Goal: Transaction & Acquisition: Book appointment/travel/reservation

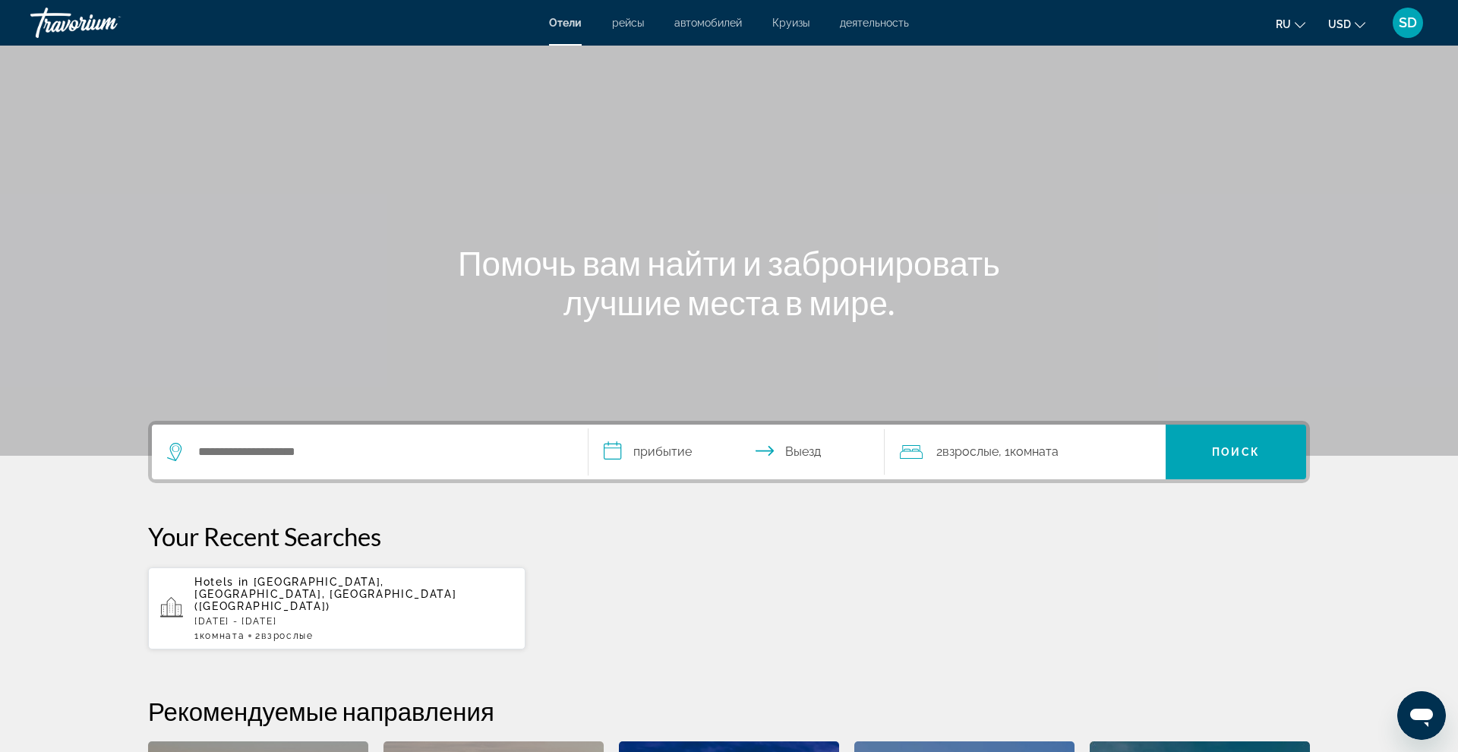
click at [567, 24] on span "Отели" at bounding box center [565, 23] width 33 height 12
click at [212, 452] on input "Search hotel destination" at bounding box center [381, 451] width 368 height 23
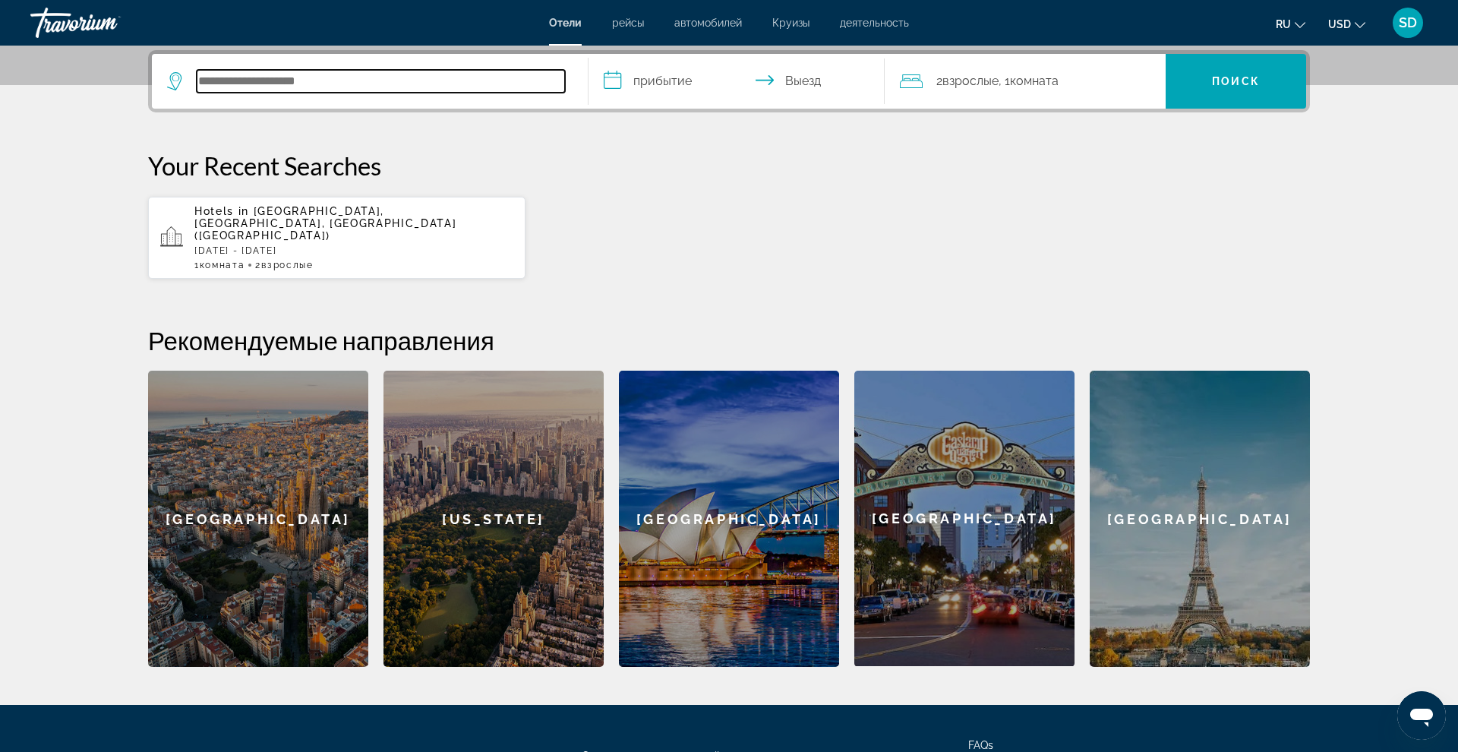
scroll to position [371, 0]
type input "*"
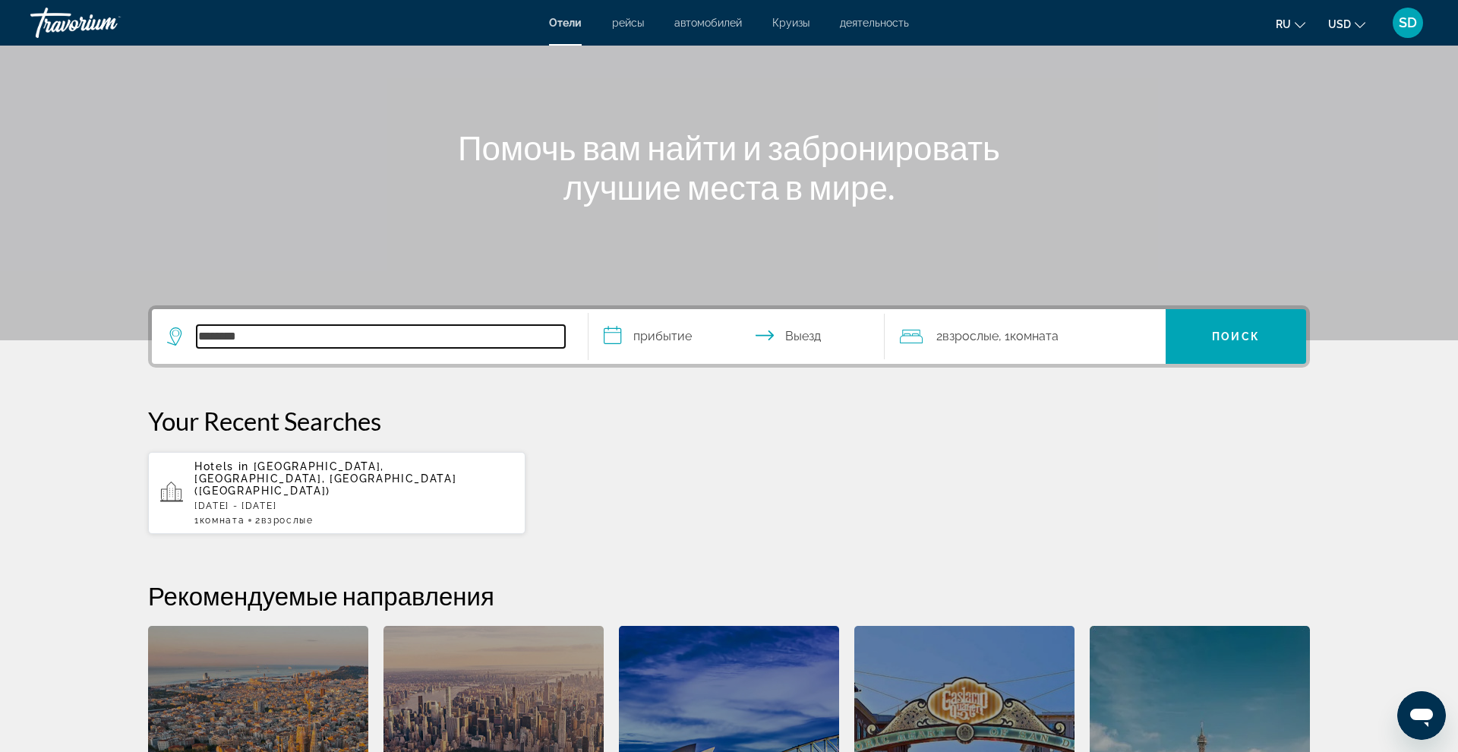
scroll to position [49, 0]
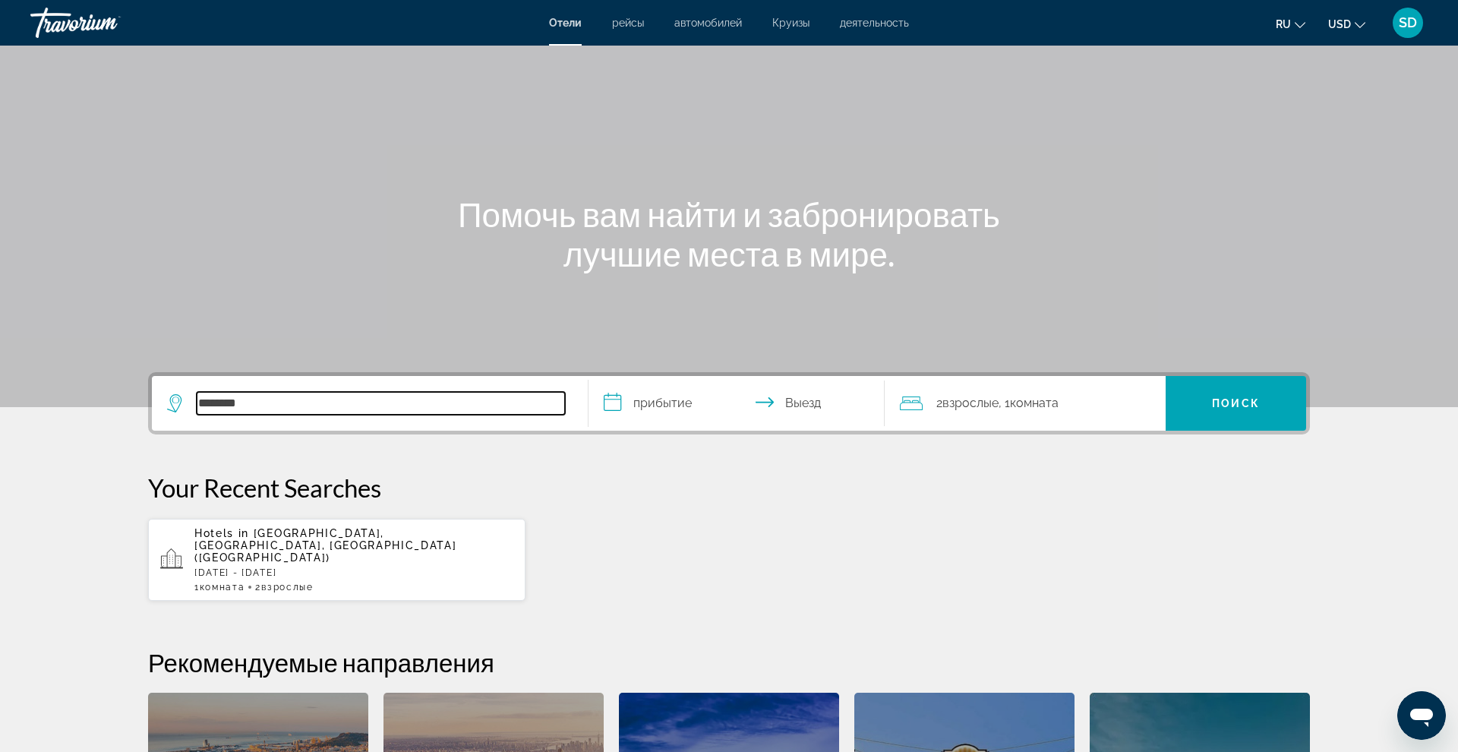
type input "********"
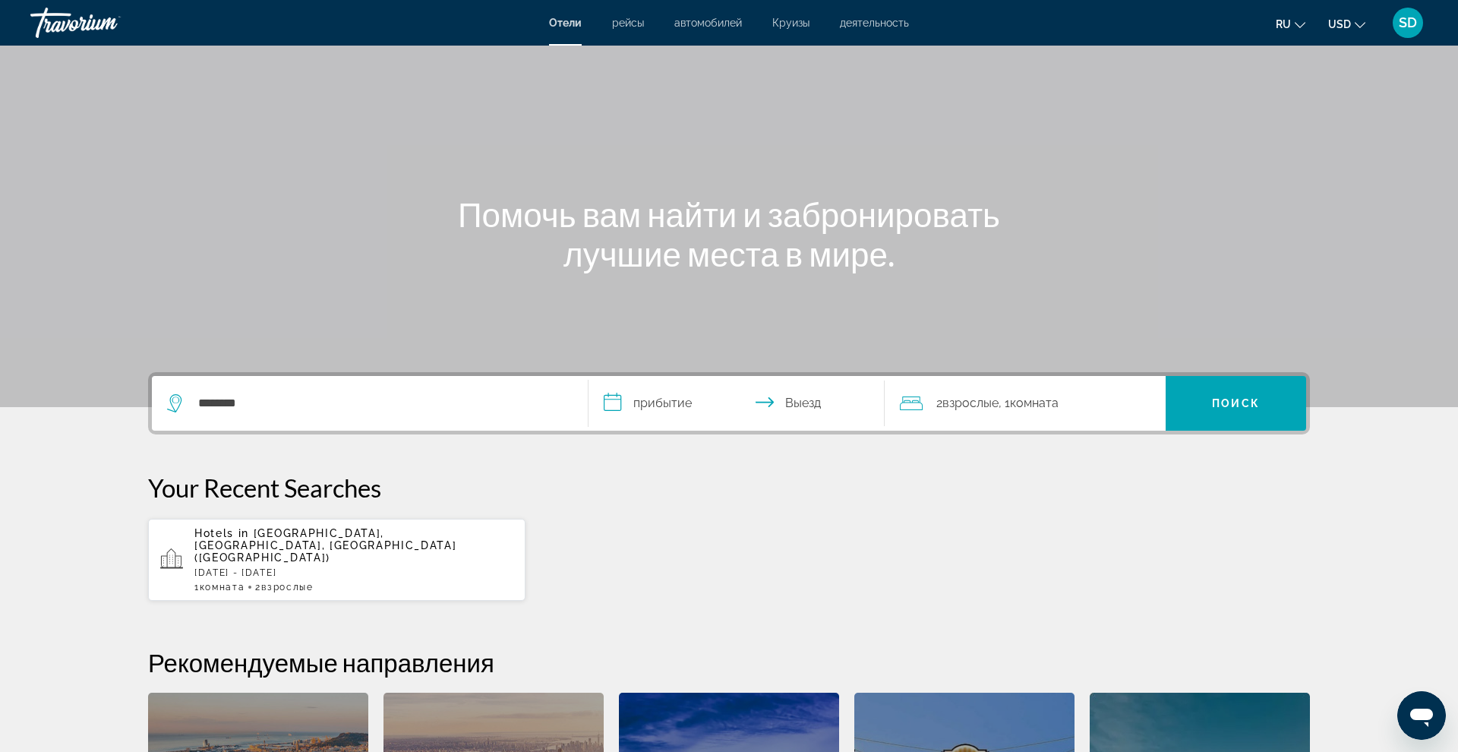
click at [655, 402] on input "**********" at bounding box center [739, 405] width 302 height 59
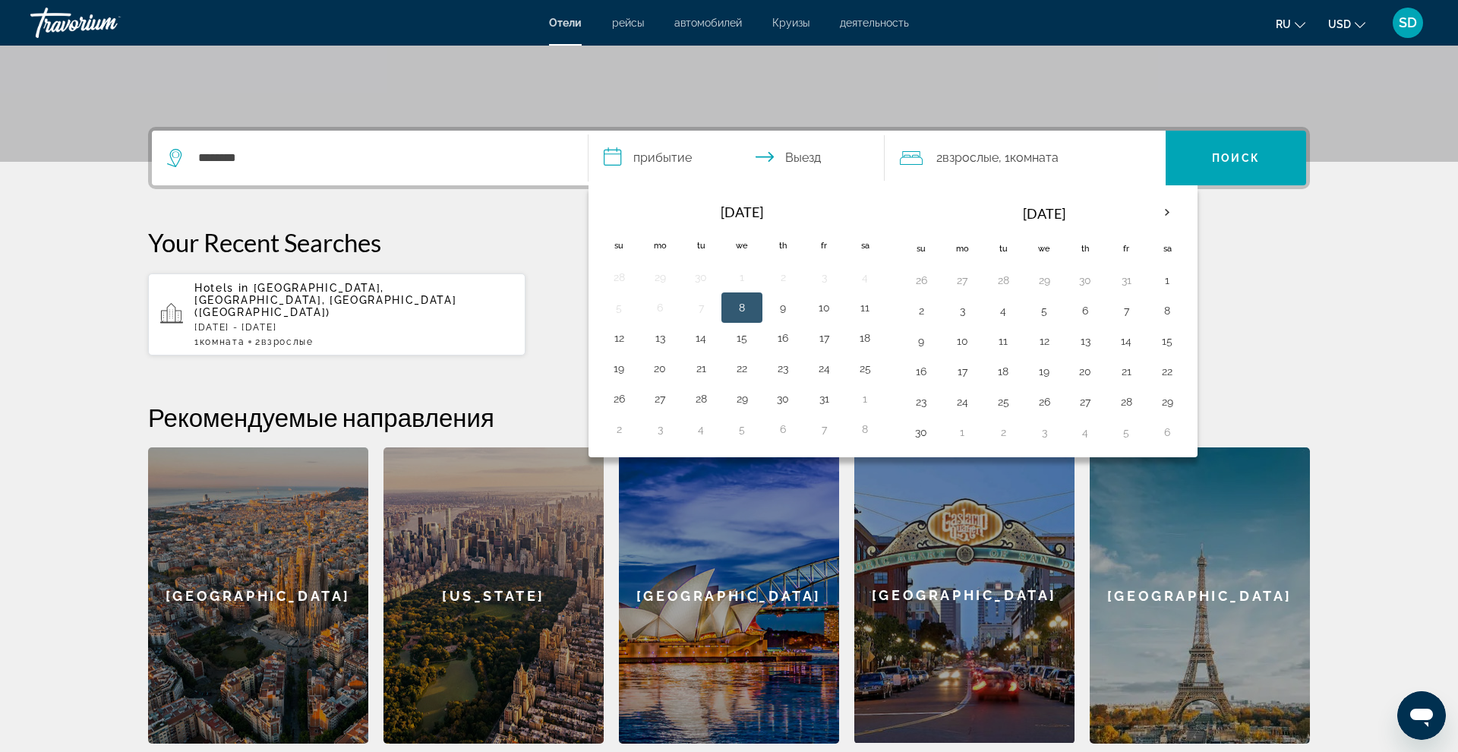
scroll to position [371, 0]
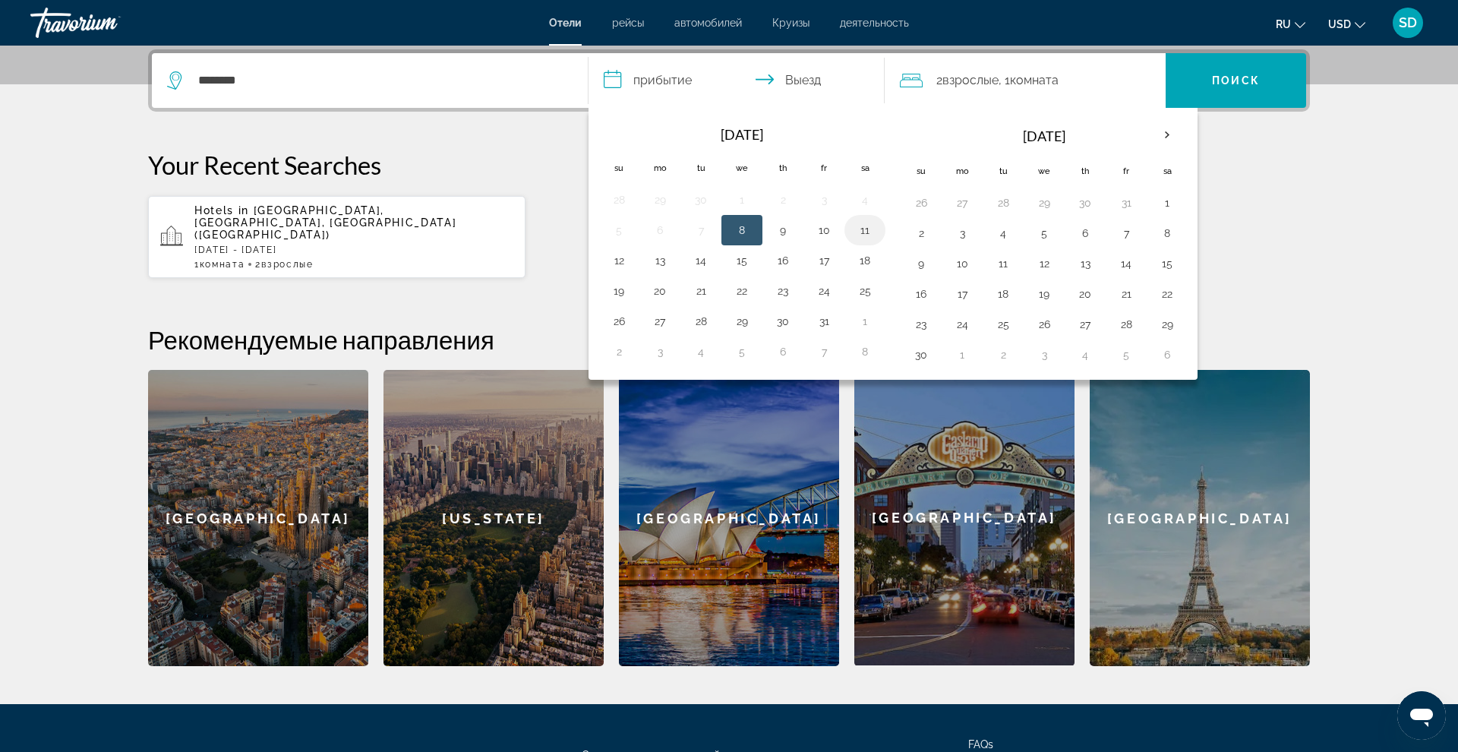
click at [865, 230] on button "11" at bounding box center [865, 229] width 24 height 21
click at [791, 75] on input "**********" at bounding box center [739, 82] width 302 height 59
click at [620, 257] on button "12" at bounding box center [619, 260] width 24 height 21
type input "**********"
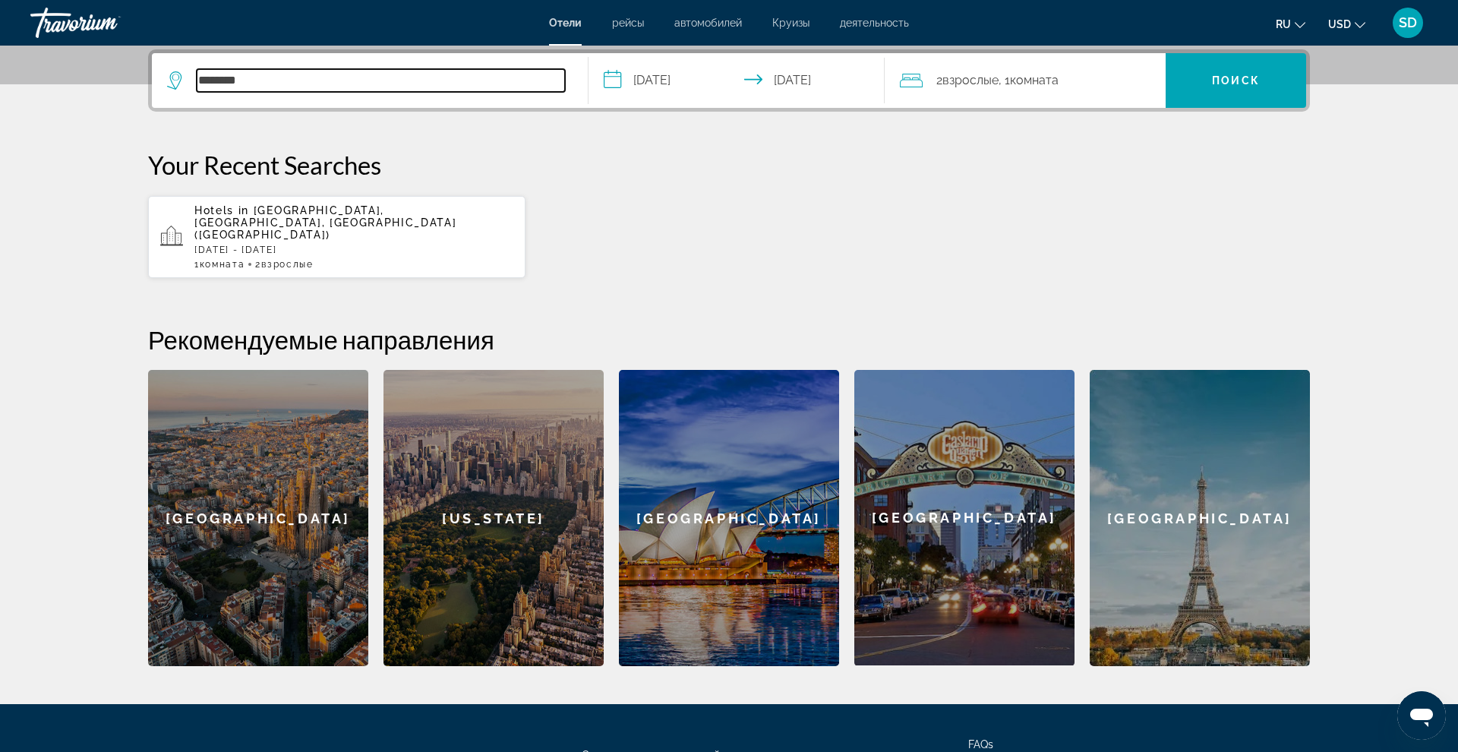
click at [217, 83] on input "********" at bounding box center [381, 80] width 368 height 23
click at [262, 80] on input "********" at bounding box center [381, 80] width 368 height 23
type input "*"
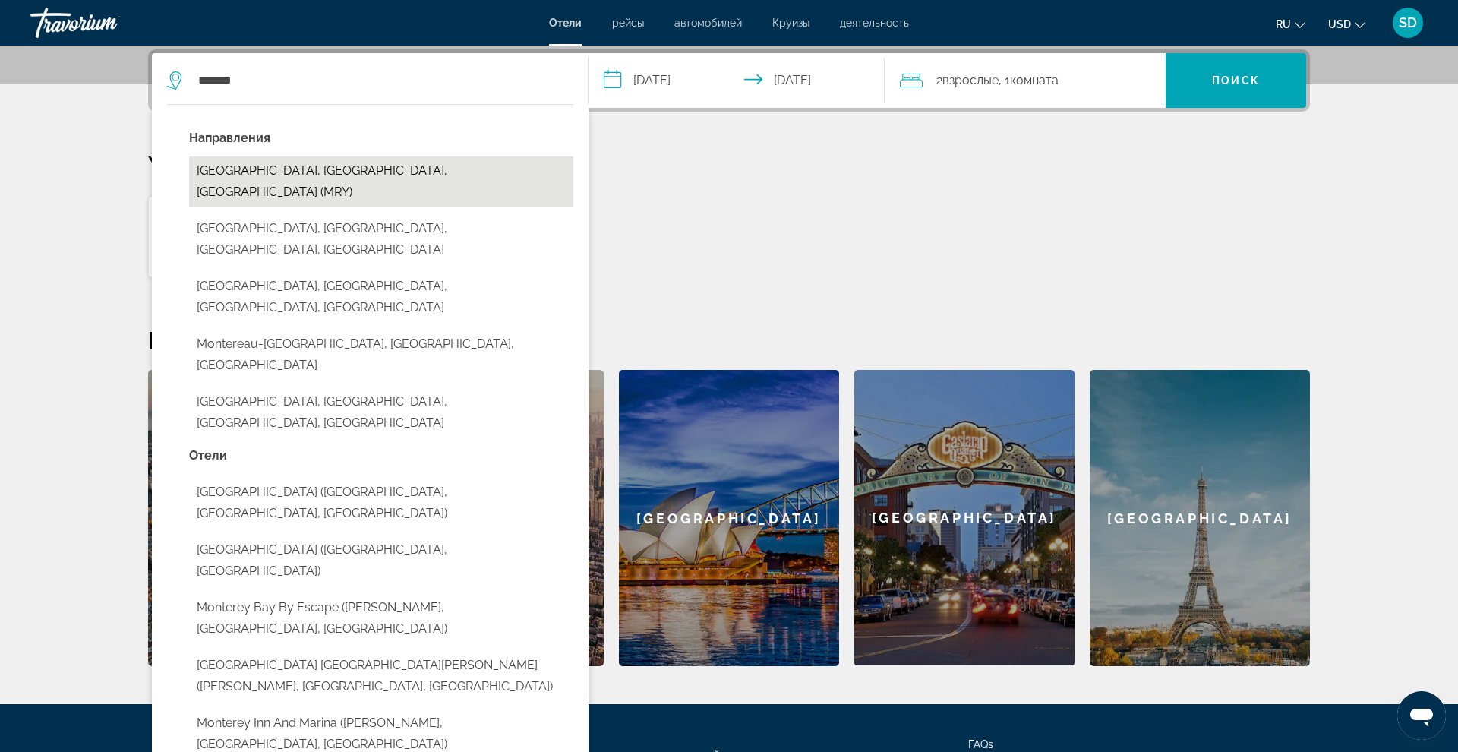
click at [238, 173] on button "[GEOGRAPHIC_DATA], [GEOGRAPHIC_DATA], [GEOGRAPHIC_DATA] (MRY)" at bounding box center [381, 181] width 384 height 50
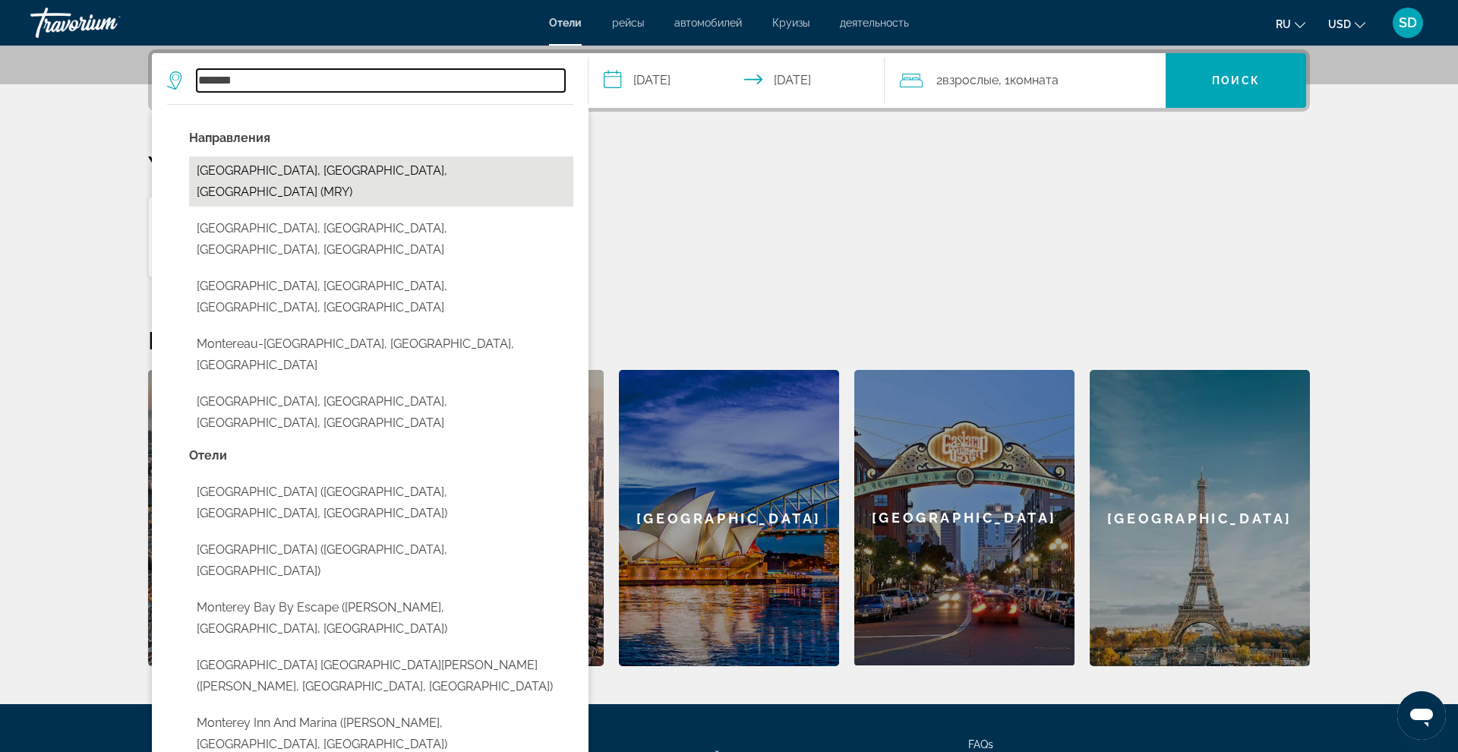
type input "**********"
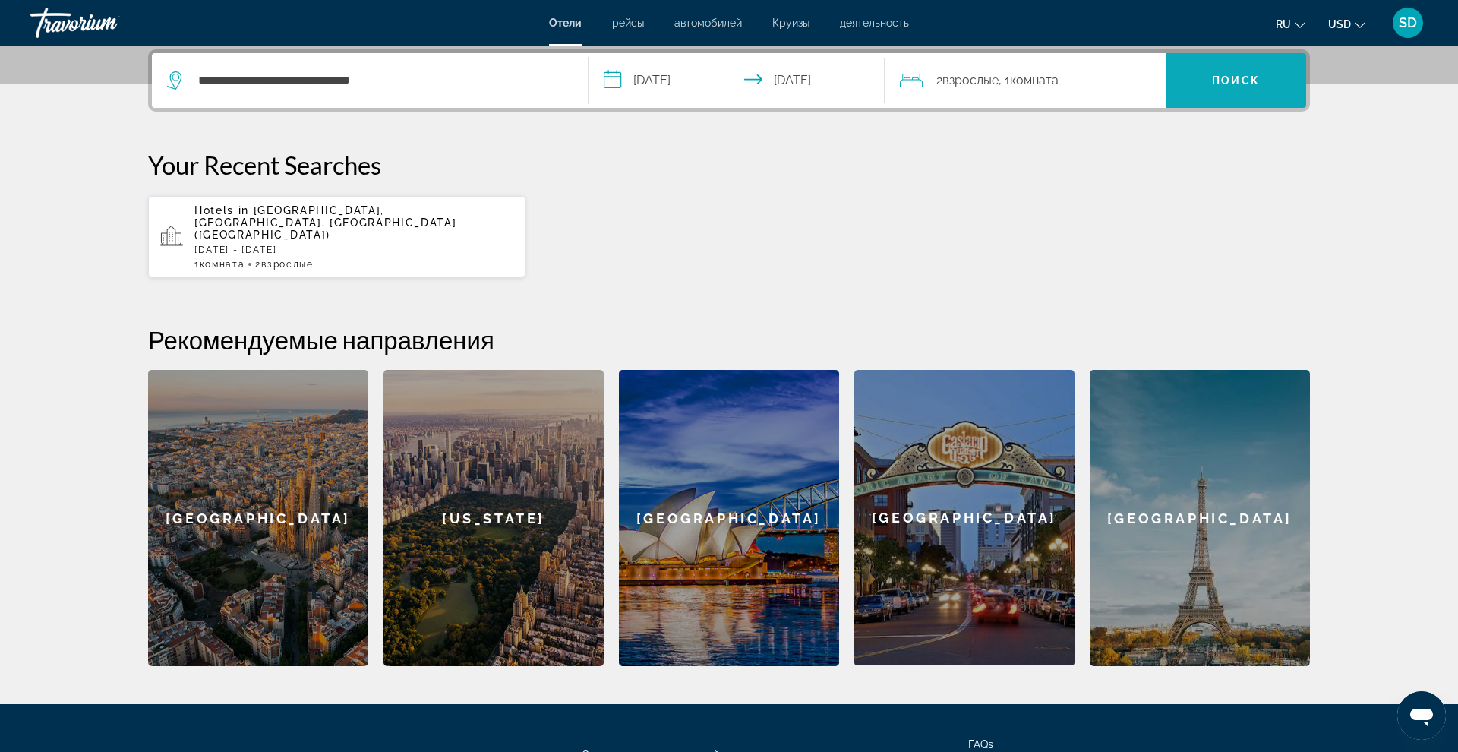
click at [1248, 84] on span "Поиск" at bounding box center [1236, 80] width 48 height 12
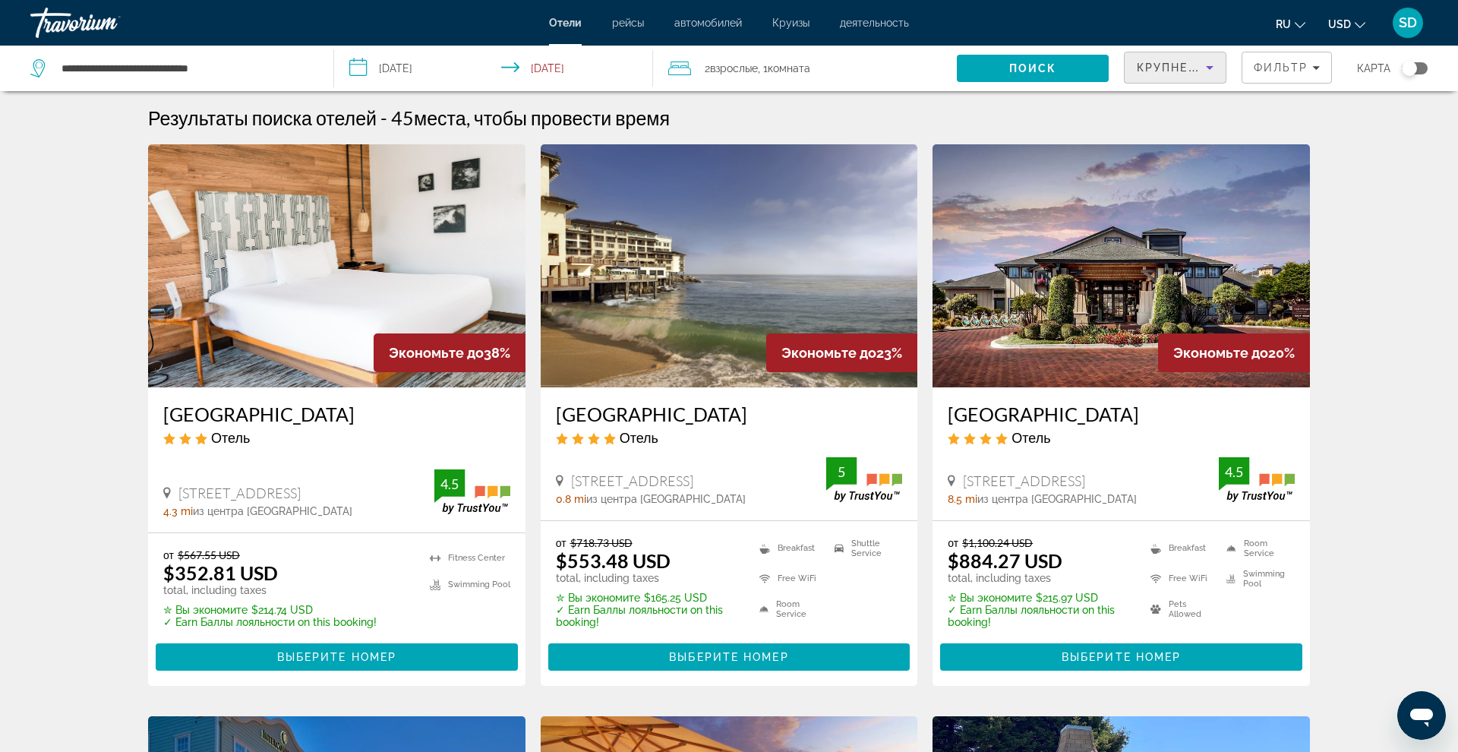
click at [1213, 67] on icon "Sort by" at bounding box center [1209, 67] width 18 height 18
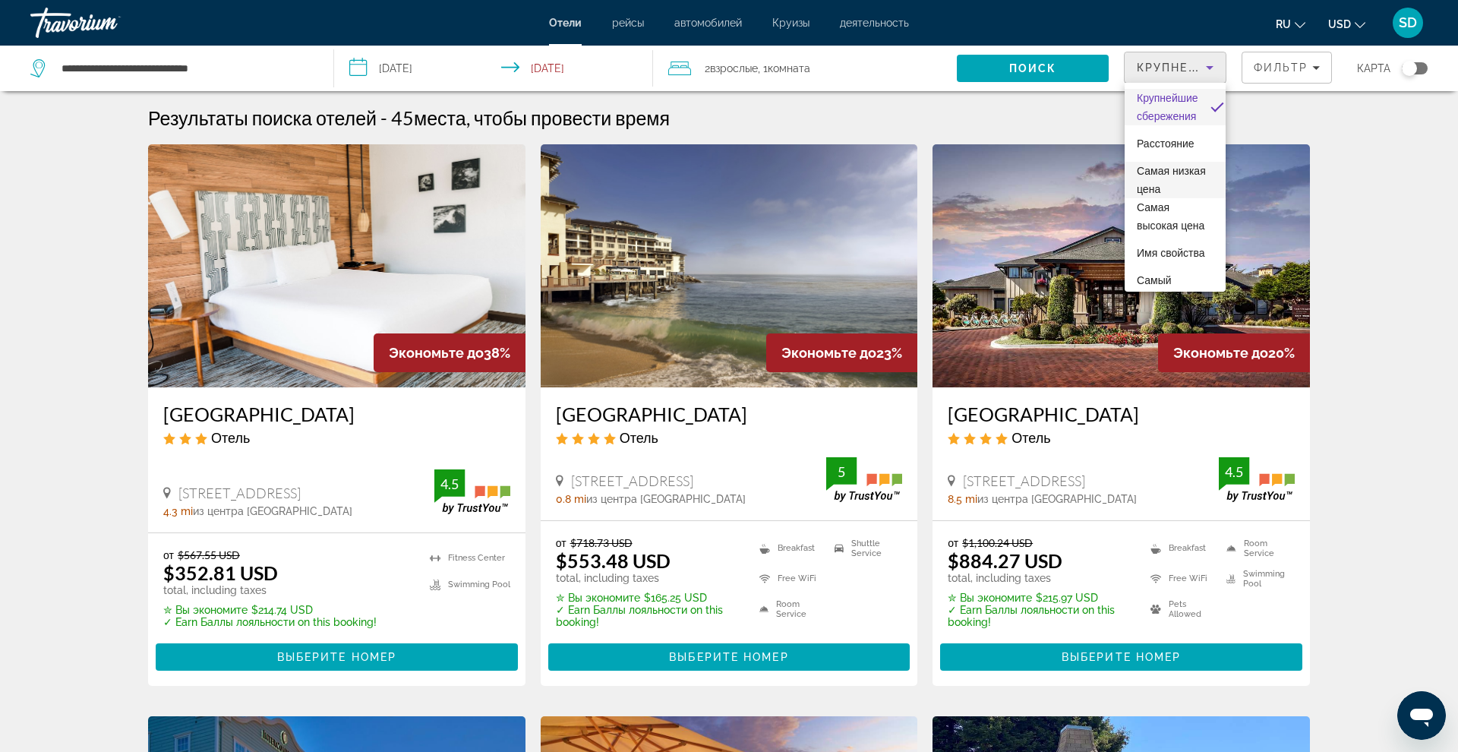
click at [1149, 170] on span "Самая низкая цена" at bounding box center [1171, 180] width 69 height 30
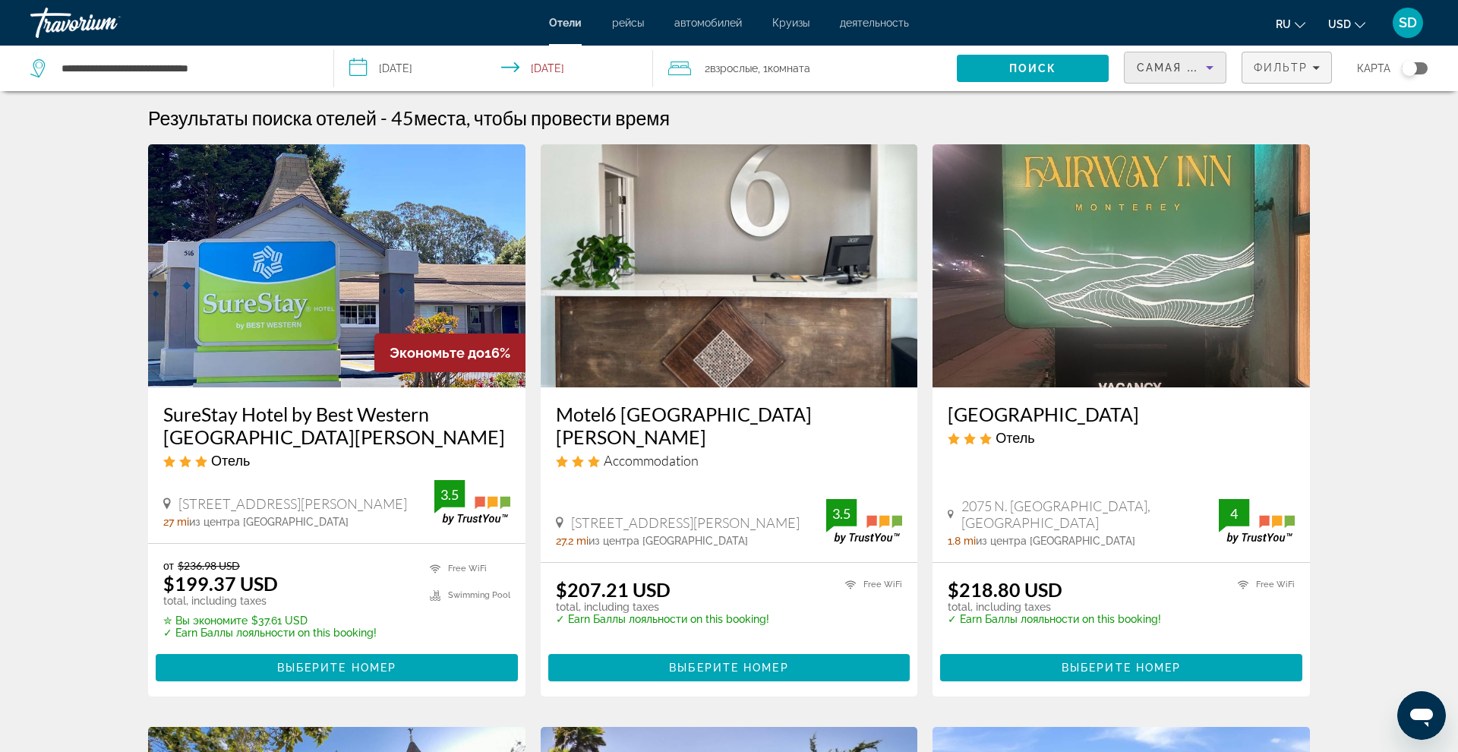
click at [1316, 68] on icon "Filters" at bounding box center [1316, 68] width 8 height 4
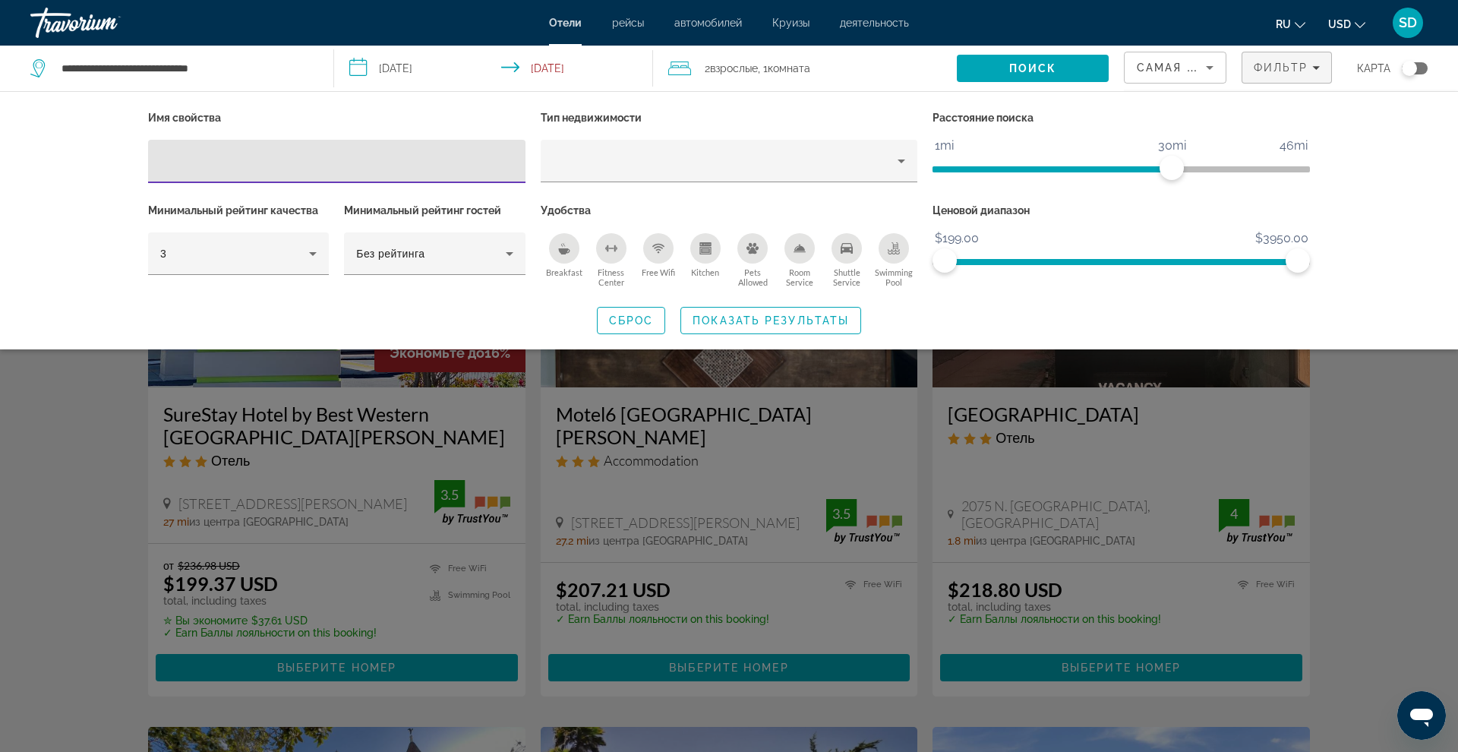
click at [566, 257] on div "Breakfast" at bounding box center [564, 248] width 30 height 30
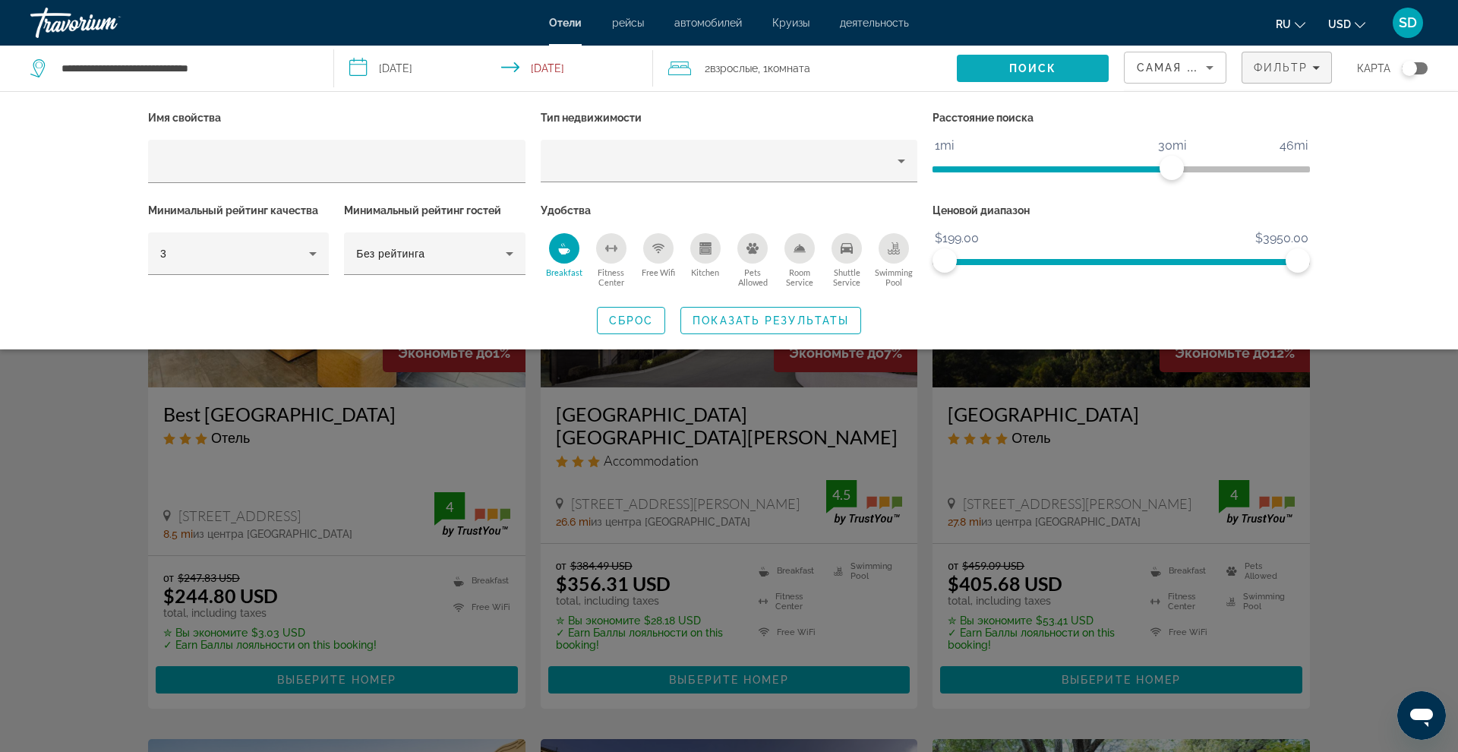
click at [1046, 62] on span "Поиск" at bounding box center [1033, 68] width 48 height 12
click at [1040, 67] on span "Поиск" at bounding box center [1033, 68] width 48 height 12
click at [767, 319] on span "Показать результаты" at bounding box center [770, 320] width 156 height 12
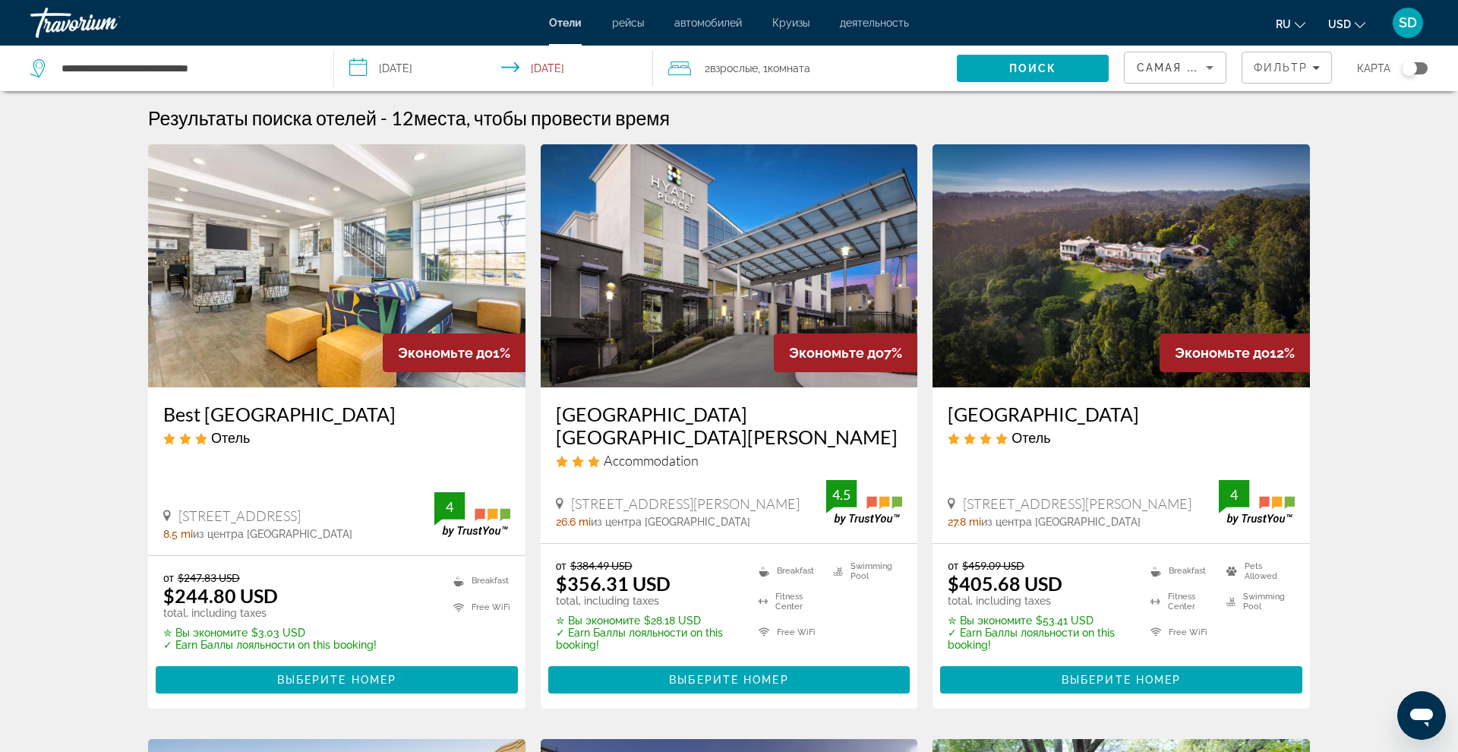
click at [166, 510] on icon "Main content" at bounding box center [167, 515] width 8 height 11
click at [374, 519] on div "Best [GEOGRAPHIC_DATA] Отель [STREET_ADDRESS] 8.5 mi из центра [GEOGRAPHIC_DATA…" at bounding box center [336, 471] width 377 height 168
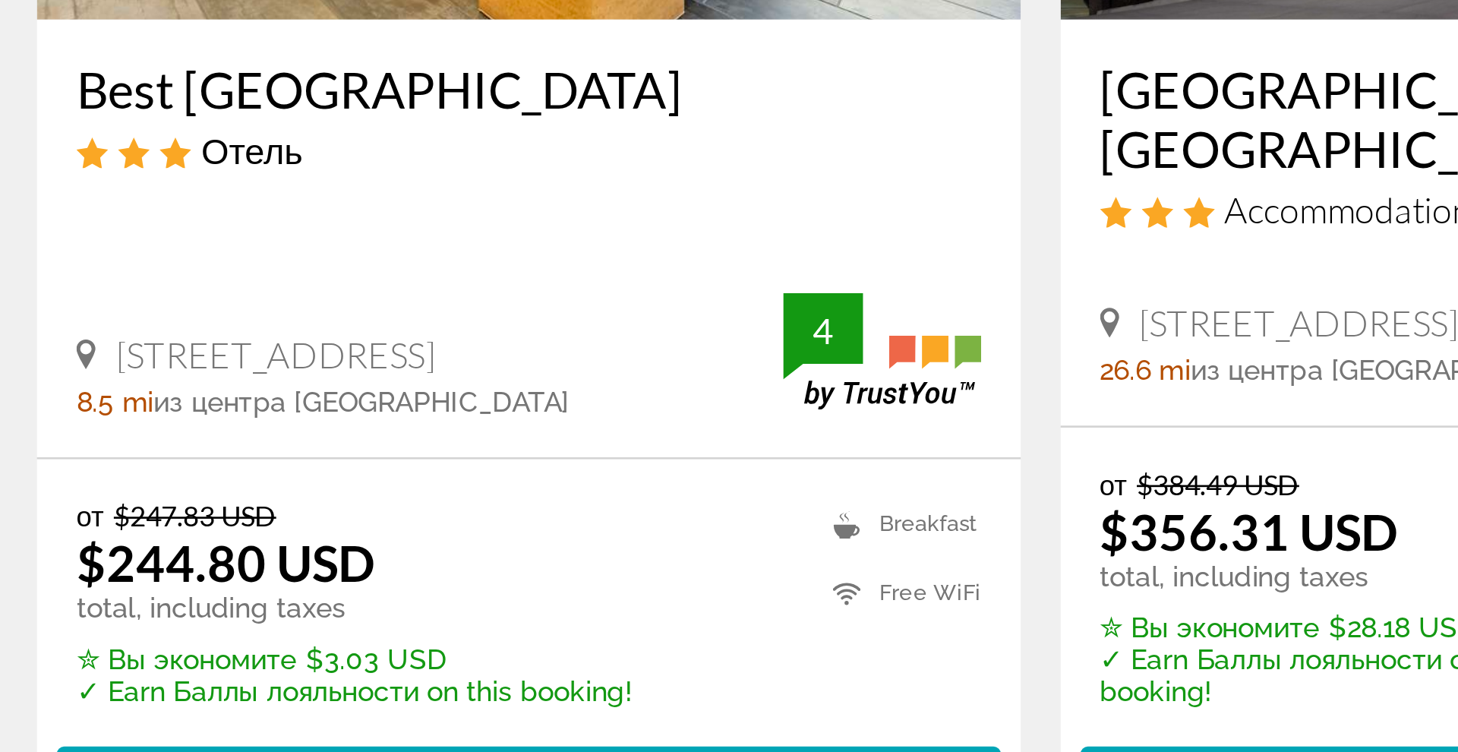
scroll to position [42, 0]
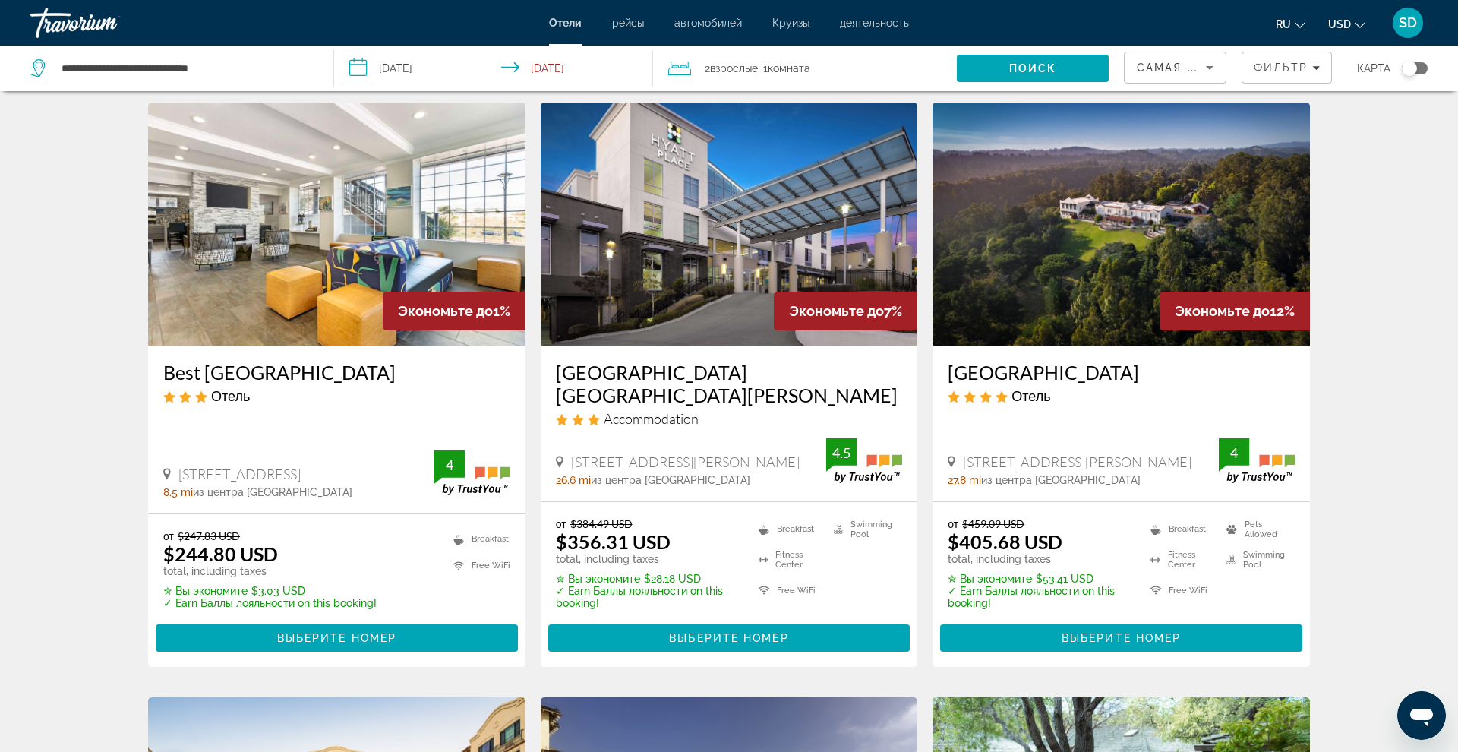
click at [449, 456] on div "4" at bounding box center [449, 465] width 30 height 18
click at [274, 216] on img "Main content" at bounding box center [336, 223] width 377 height 243
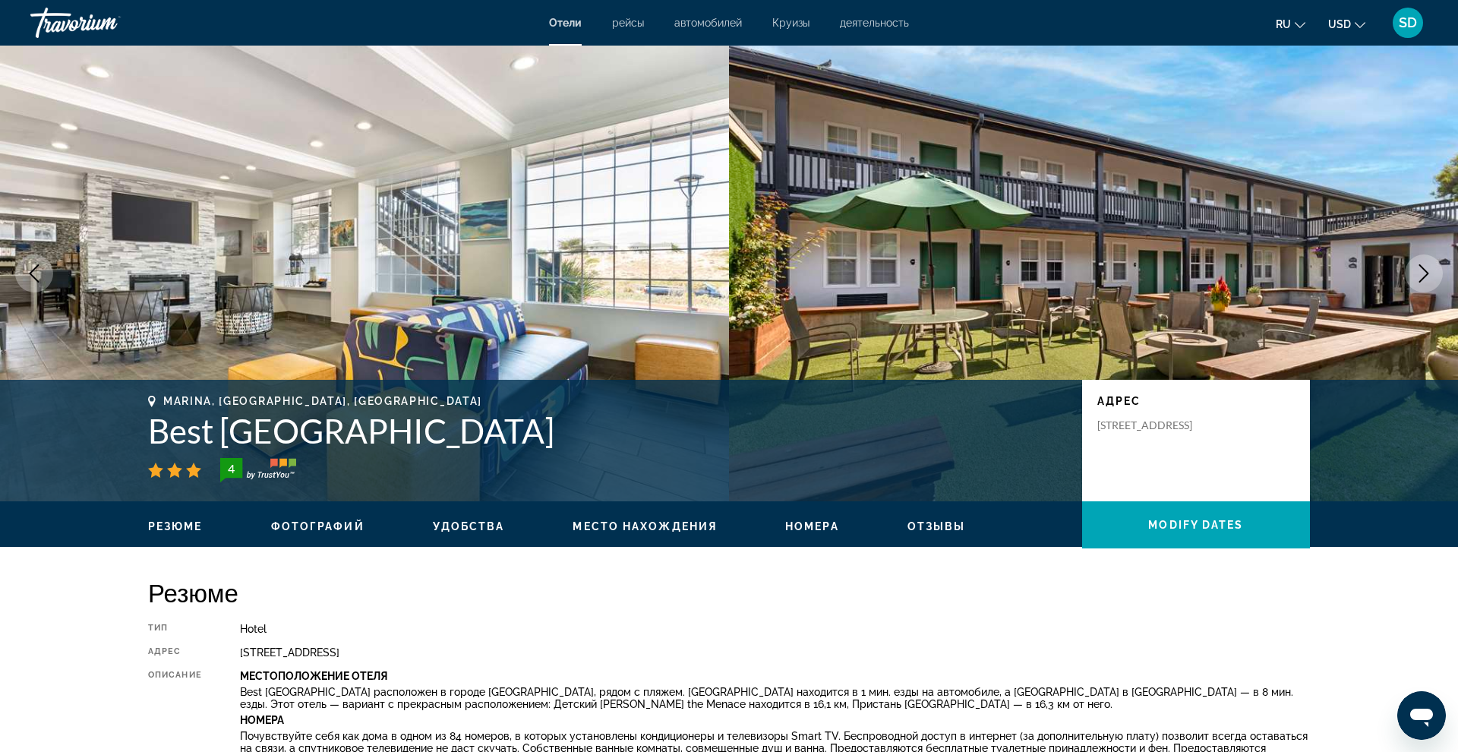
click at [1426, 270] on icon "Next image" at bounding box center [1424, 273] width 10 height 18
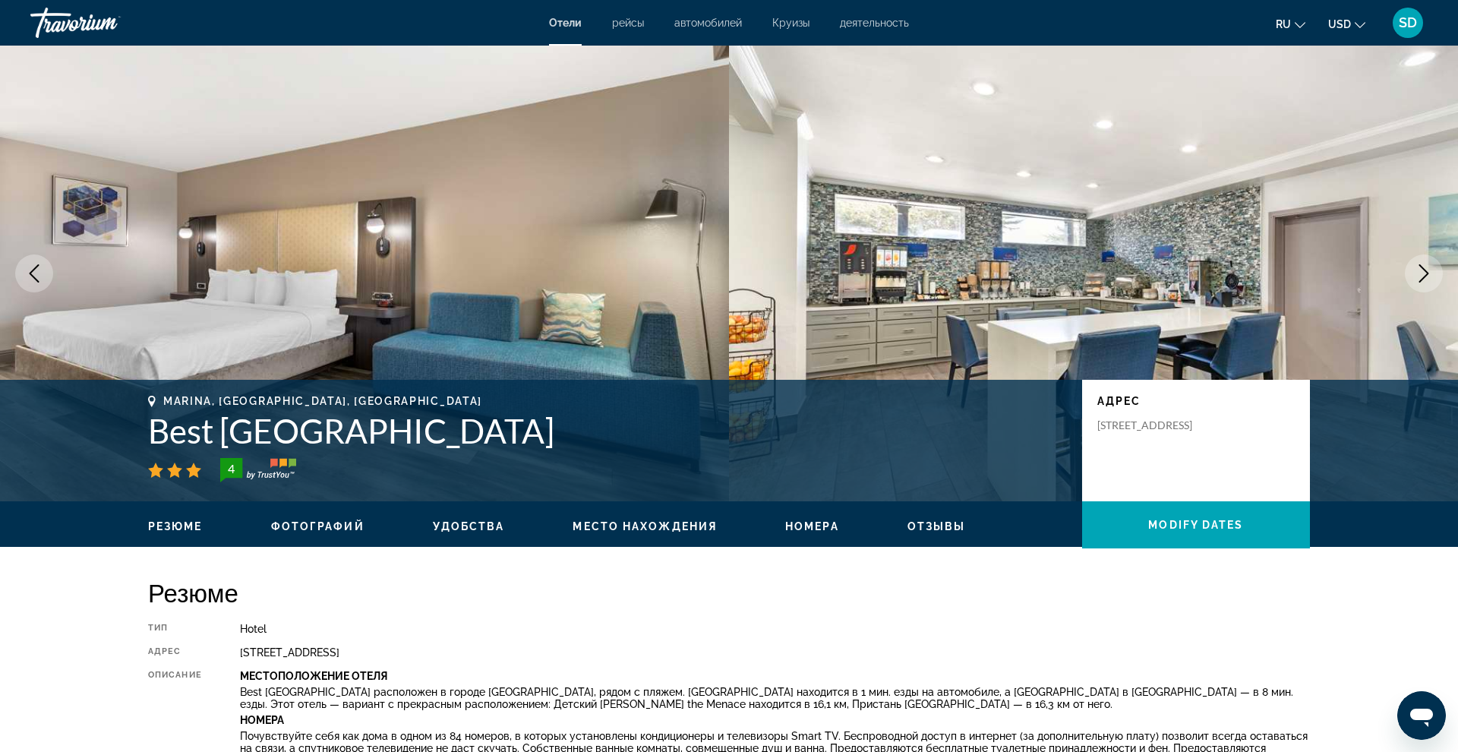
click at [1426, 270] on icon "Next image" at bounding box center [1424, 273] width 10 height 18
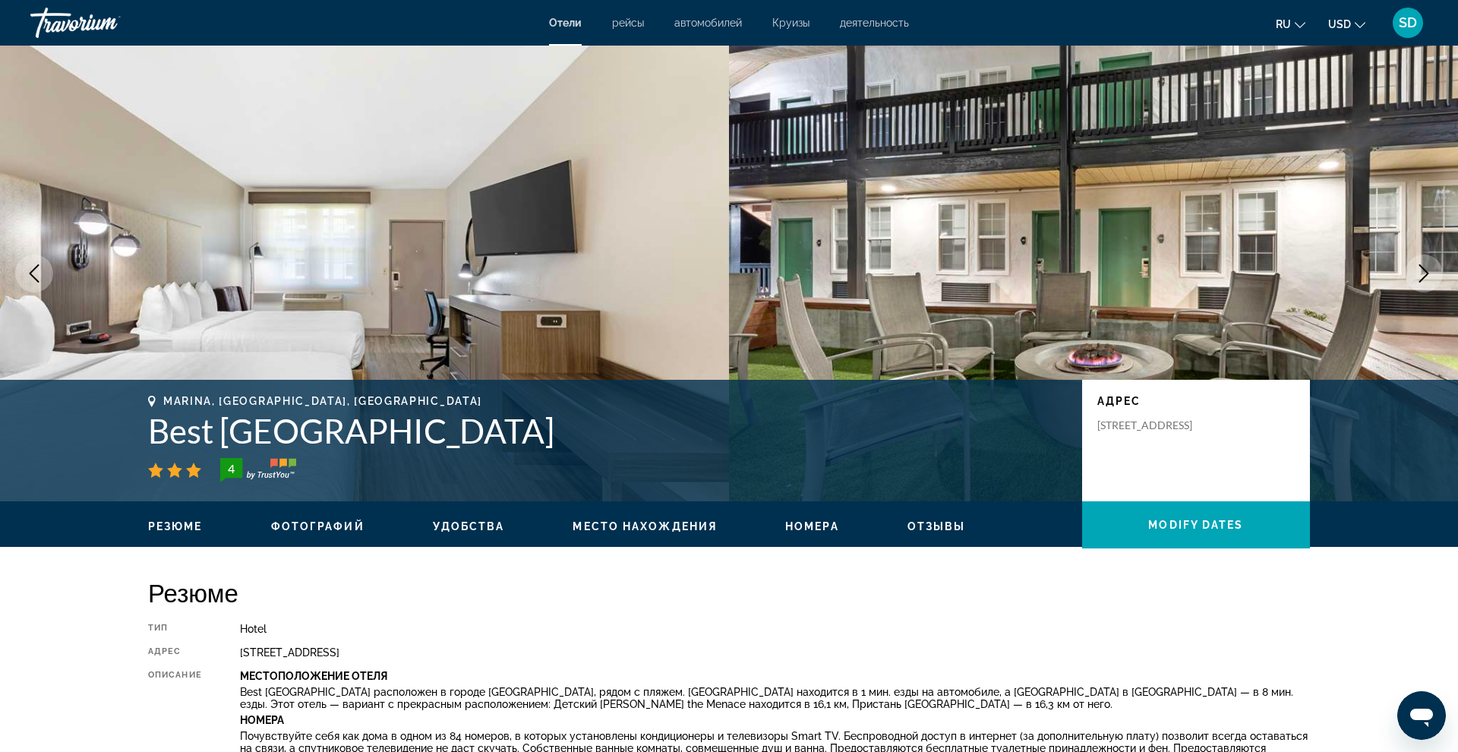
click at [1426, 270] on icon "Next image" at bounding box center [1424, 273] width 10 height 18
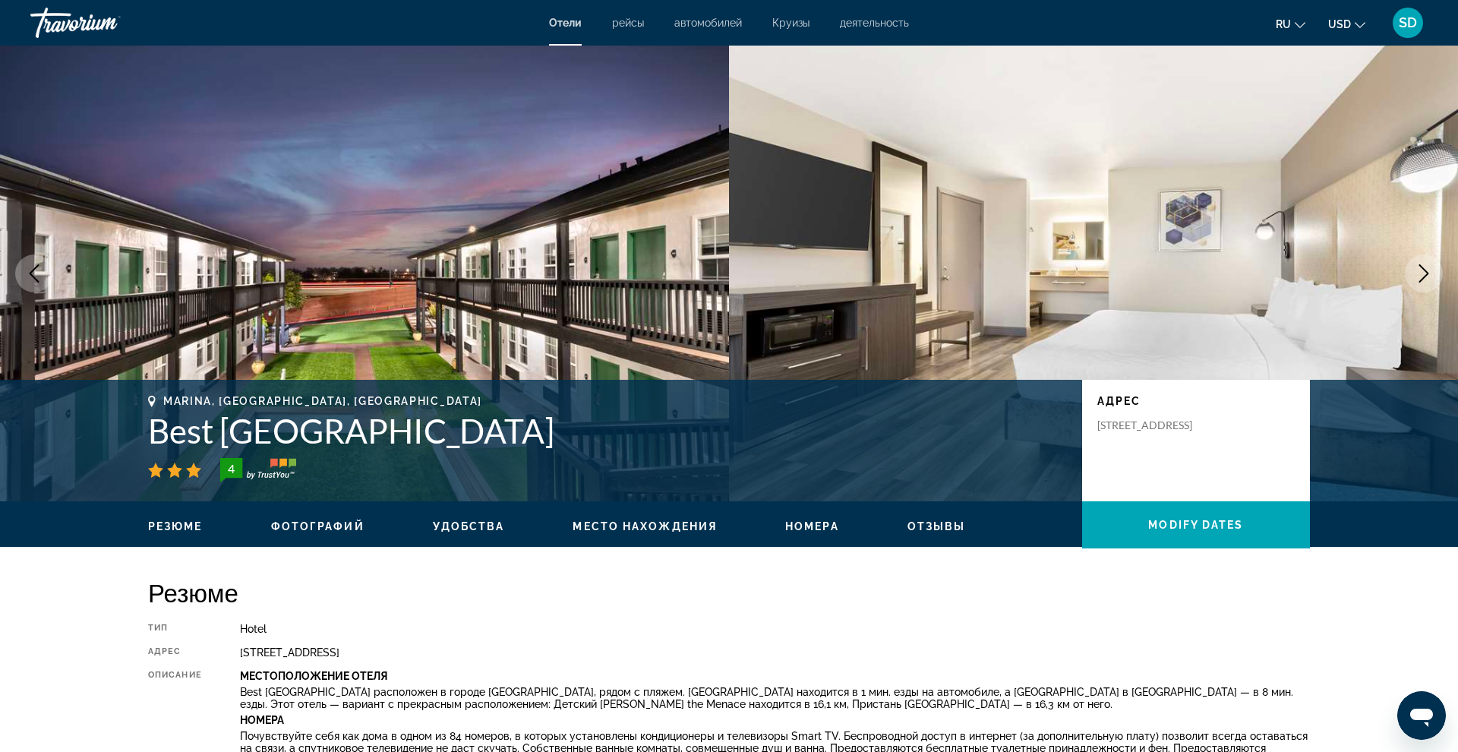
click at [1426, 270] on icon "Next image" at bounding box center [1424, 273] width 10 height 18
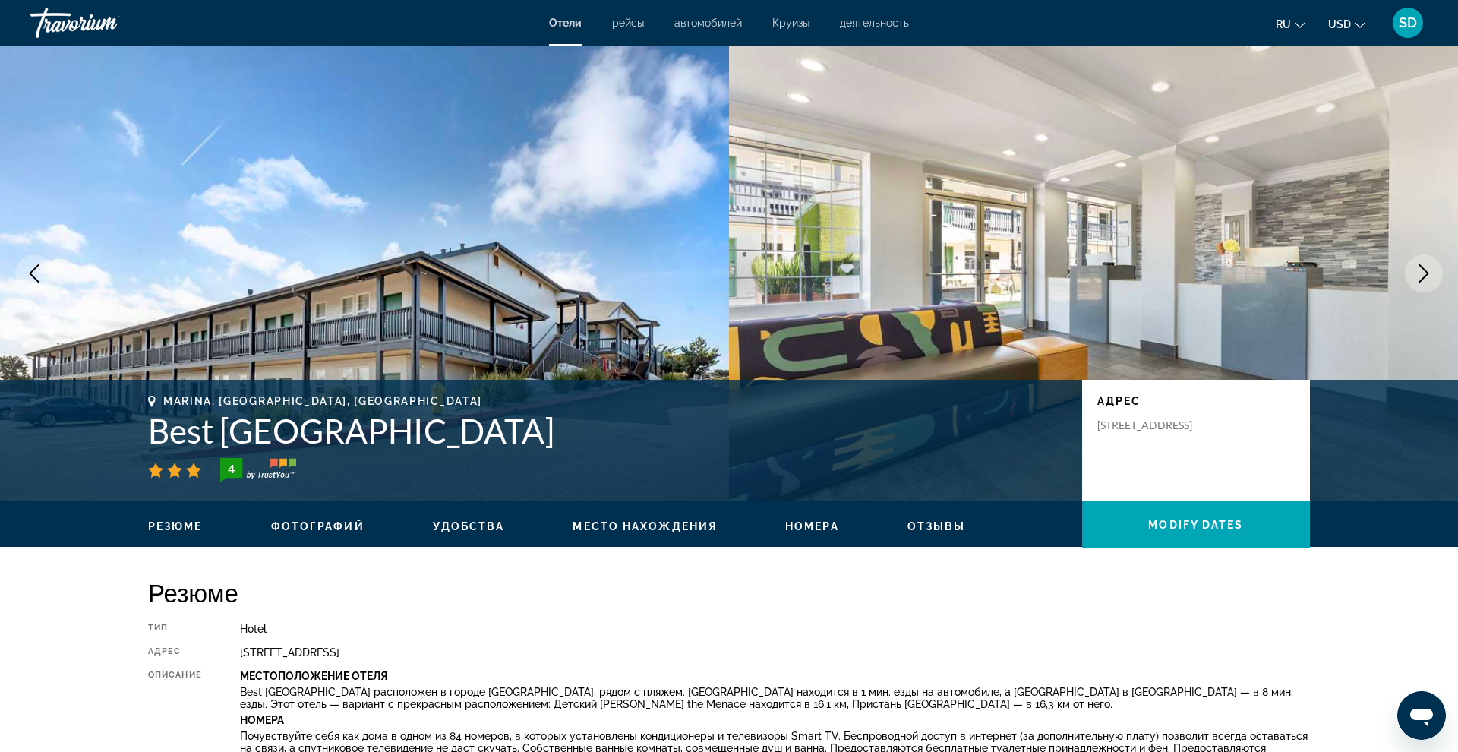
click at [1426, 270] on icon "Next image" at bounding box center [1424, 273] width 10 height 18
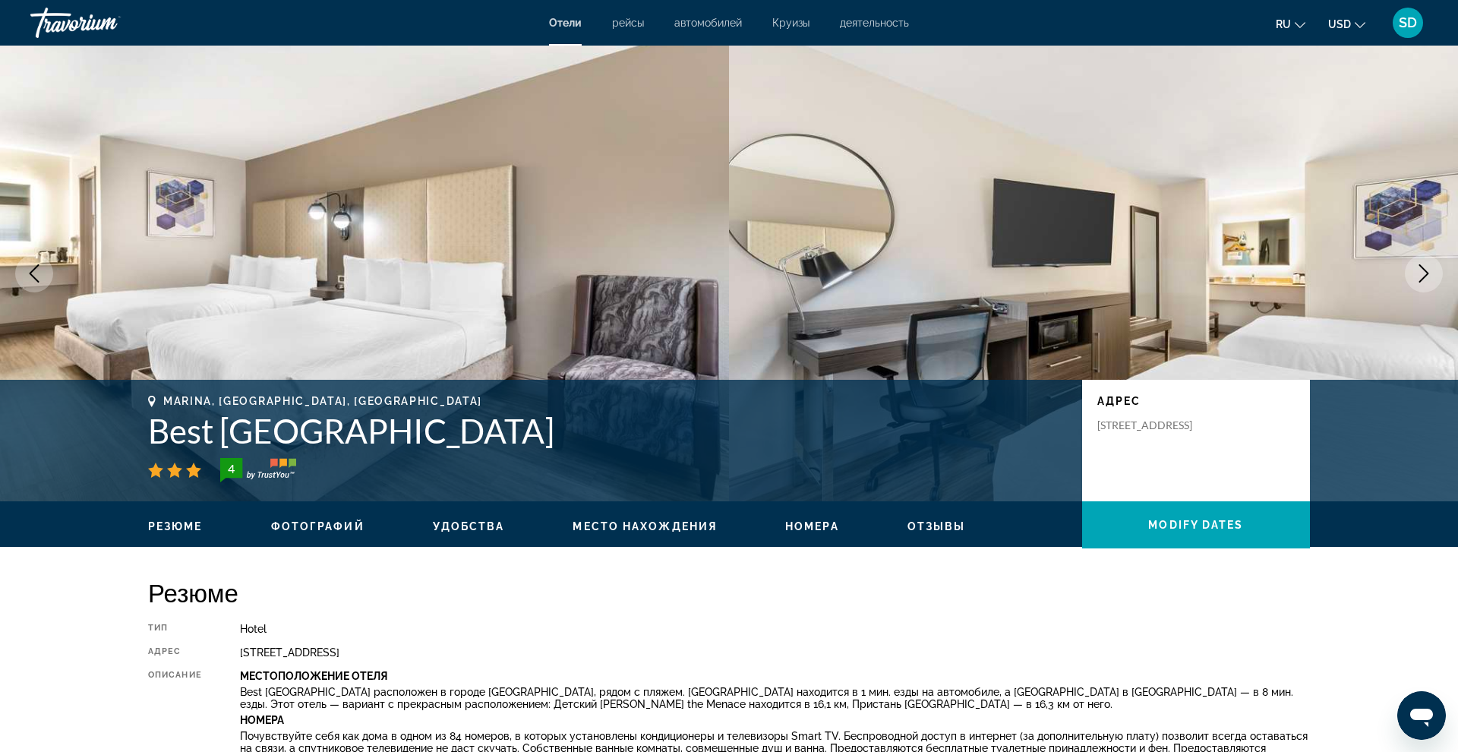
click at [1426, 270] on icon "Next image" at bounding box center [1424, 273] width 10 height 18
